Goal: Task Accomplishment & Management: Complete application form

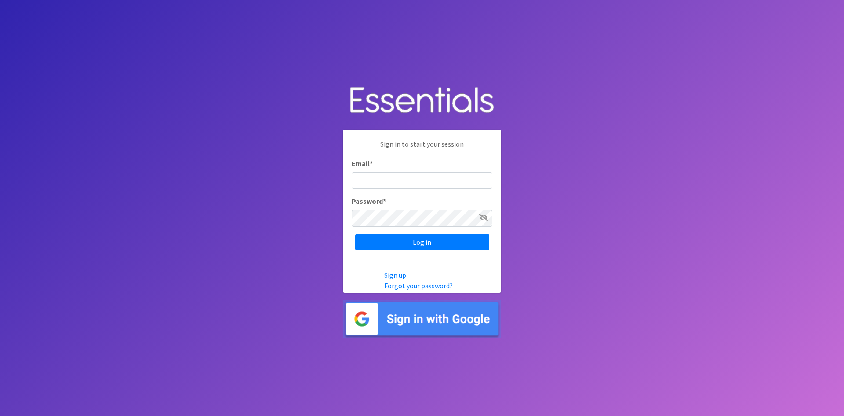
type input "[EMAIL_ADDRESS][DOMAIN_NAME]"
click at [428, 253] on div "Sign in to start your session Email * llee@navianhawaii.org Password * Log in" at bounding box center [422, 194] width 158 height 129
click at [433, 247] on input "Log in" at bounding box center [422, 242] width 134 height 17
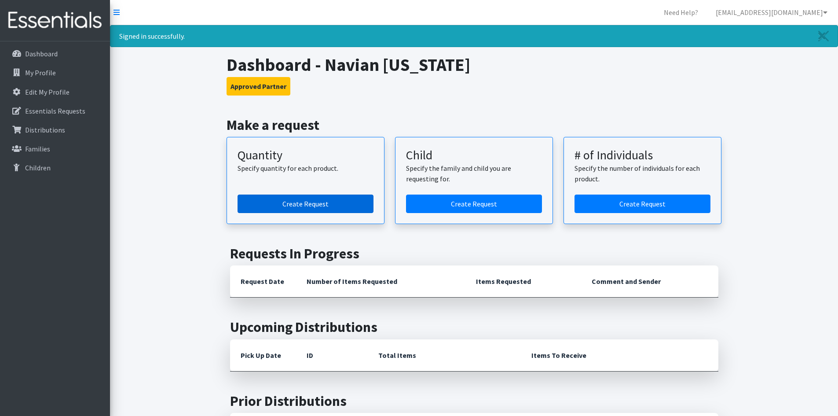
click at [275, 204] on link "Create Request" at bounding box center [305, 203] width 136 height 18
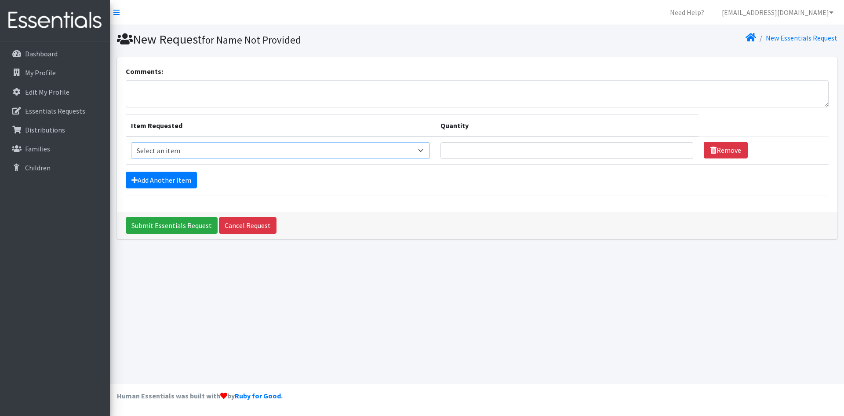
click at [163, 146] on select "Select an item Kids (Newborn) Kids (Preemie)** Limited Kids (Size 1) Kids (Size…" at bounding box center [280, 150] width 299 height 17
select select "1828"
click at [131, 142] on select "Select an item Kids (Newborn) Kids (Preemie)** Limited Kids (Size 1) Kids (Size…" at bounding box center [280, 150] width 299 height 17
type input "1"
click at [678, 147] on input "1" at bounding box center [567, 150] width 253 height 17
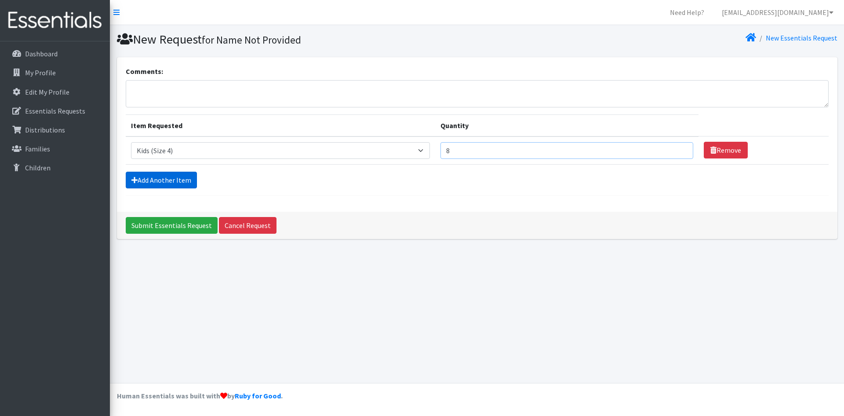
type input "8"
click at [174, 183] on link "Add Another Item" at bounding box center [161, 180] width 71 height 17
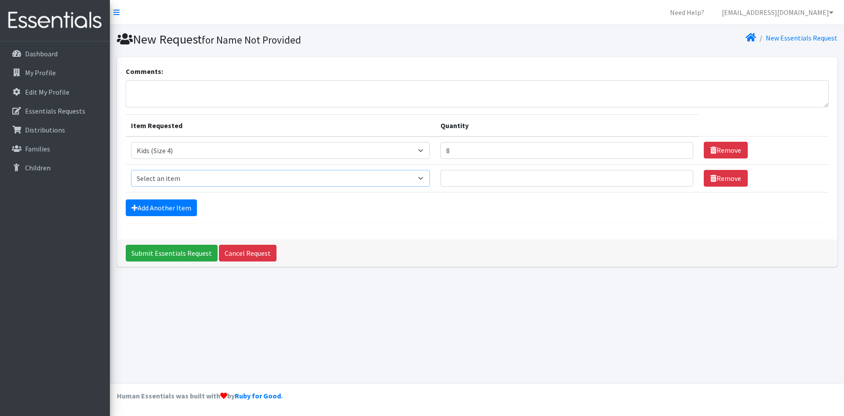
click at [426, 180] on select "Select an item Kids (Newborn) Kids (Preemie)** Limited Kids (Size 1) Kids (Size…" at bounding box center [280, 178] width 299 height 17
select select "11999"
click at [131, 170] on select "Select an item Kids (Newborn) Kids (Preemie)** Limited Kids (Size 1) Kids (Size…" at bounding box center [280, 178] width 299 height 17
type input "1"
click at [679, 178] on input "1" at bounding box center [567, 178] width 253 height 17
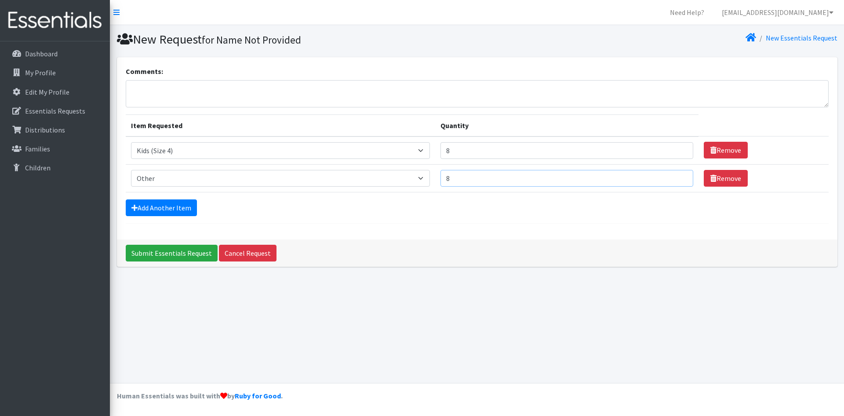
type input "8"
click at [145, 94] on textarea "Comments:" at bounding box center [477, 93] width 703 height 27
click at [130, 89] on textarea "Other" at bounding box center [477, 93] width 703 height 27
click at [153, 86] on textarea "(Other" at bounding box center [477, 93] width 703 height 27
type textarea "(Other) Size 8 Daipers"
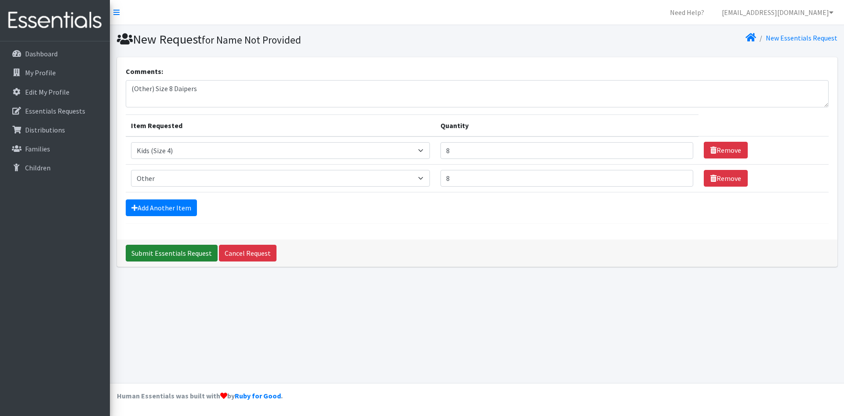
click at [170, 256] on input "Submit Essentials Request" at bounding box center [172, 253] width 92 height 17
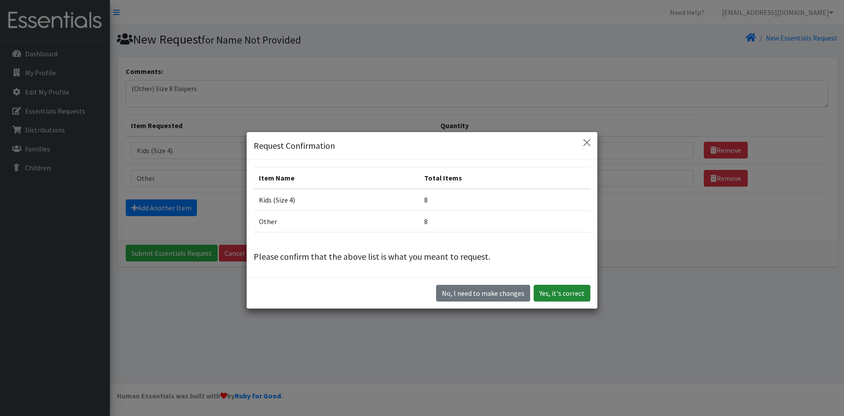
click at [553, 296] on button "Yes, it's correct" at bounding box center [562, 293] width 57 height 17
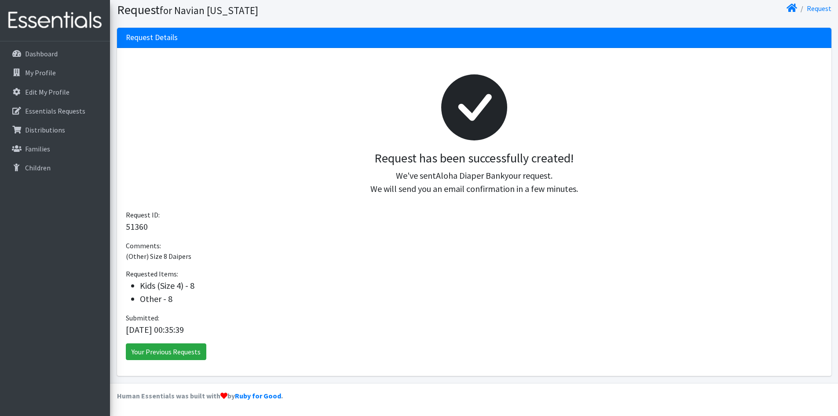
scroll to position [2, 0]
